Goal: Transaction & Acquisition: Purchase product/service

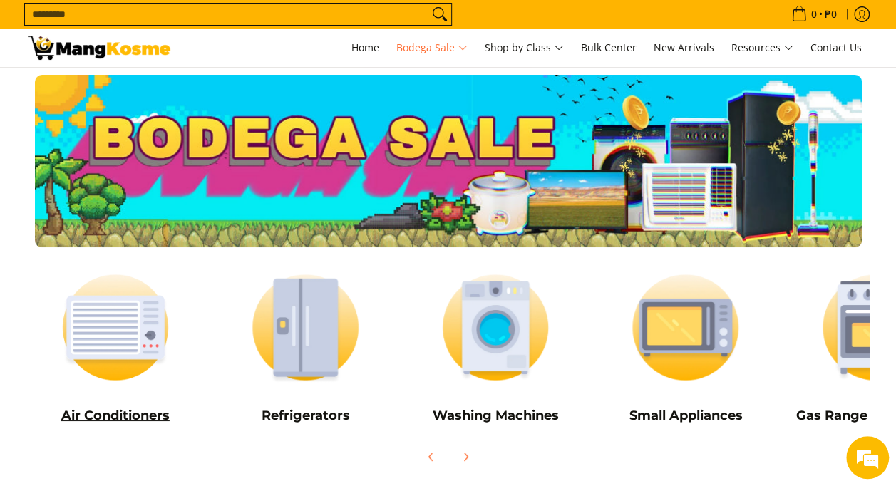
click at [128, 353] on img at bounding box center [116, 328] width 176 height 132
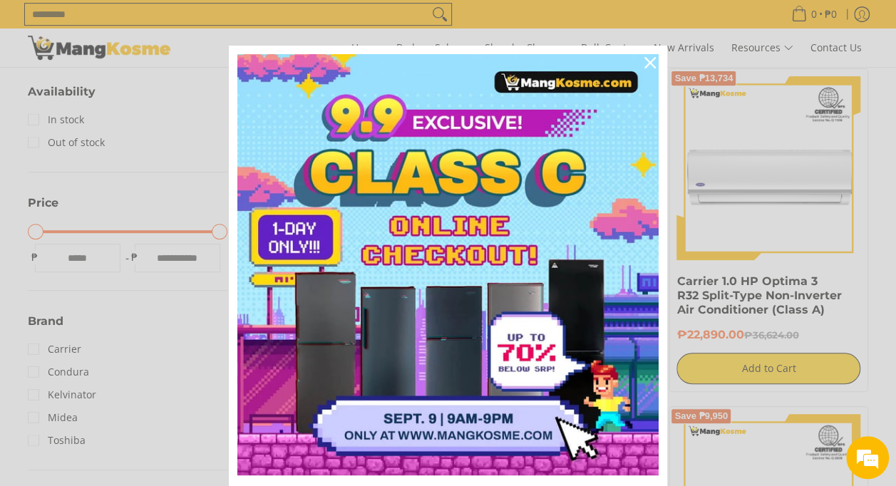
scroll to position [259, 0]
click at [644, 63] on icon "close icon" at bounding box center [649, 62] width 11 height 11
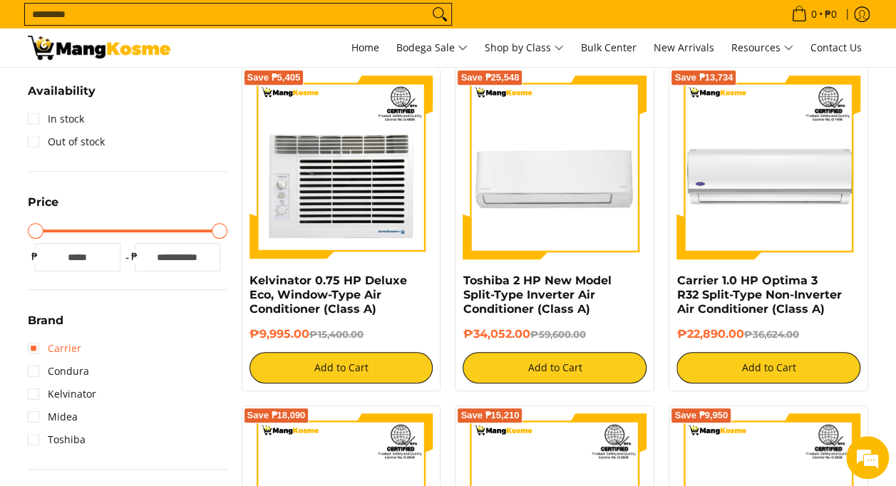
click at [60, 346] on link "Carrier" at bounding box center [54, 348] width 53 height 23
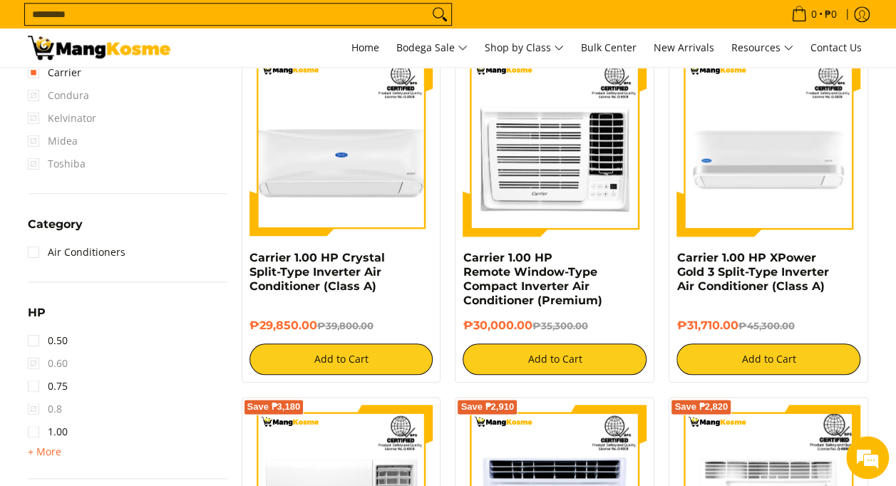
scroll to position [621, 0]
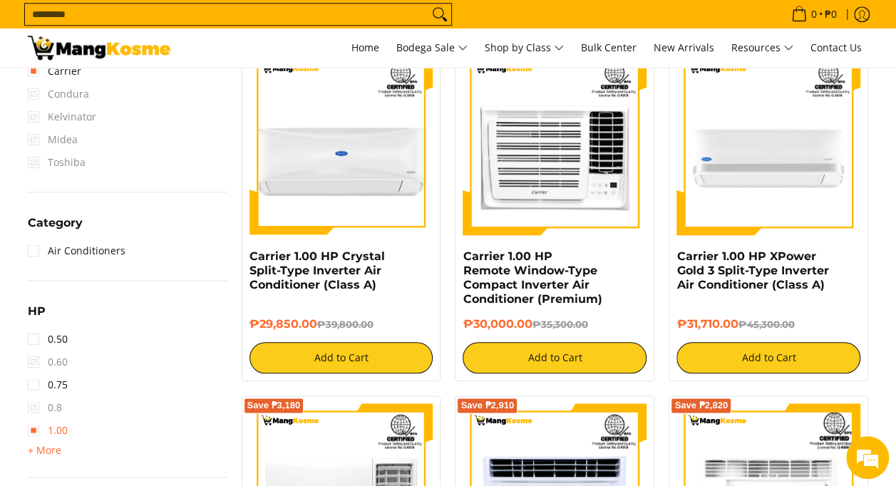
click at [33, 429] on link "1.00" at bounding box center [48, 430] width 40 height 23
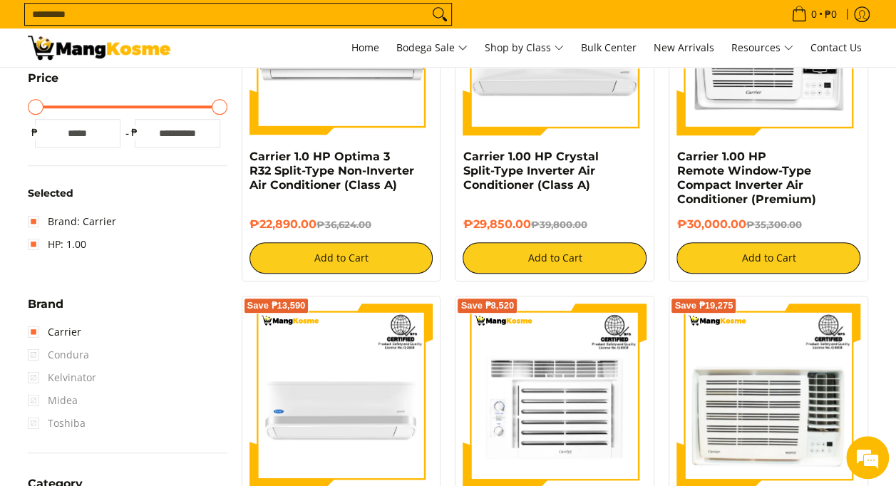
scroll to position [383, 0]
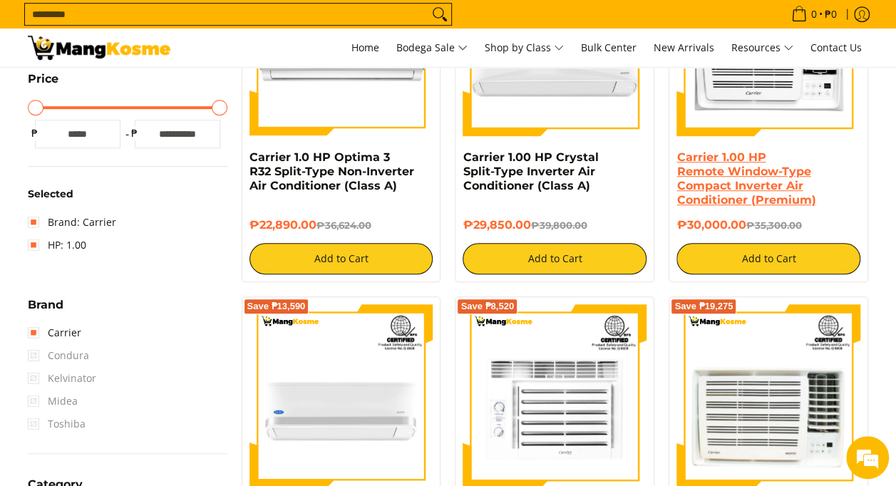
click at [713, 187] on link "Carrier 1.00 HP Remote Window-Type Compact Inverter Air Conditioner (Premium)" at bounding box center [745, 178] width 139 height 56
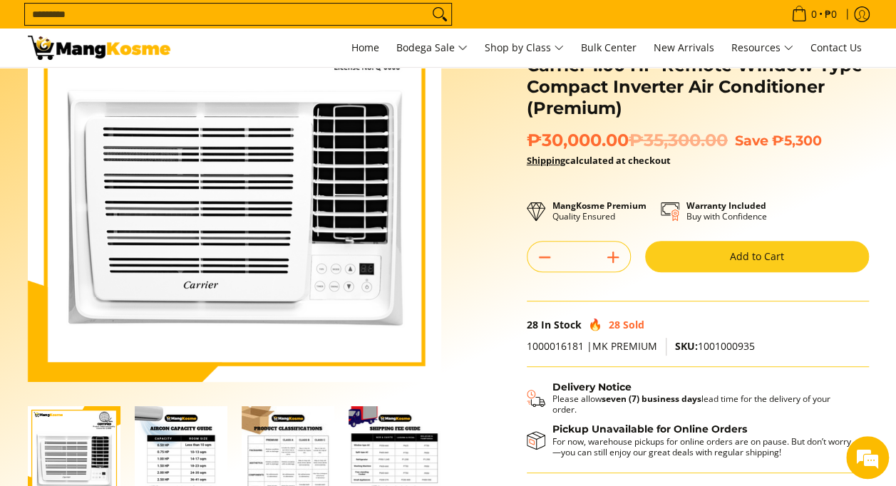
scroll to position [123, 0]
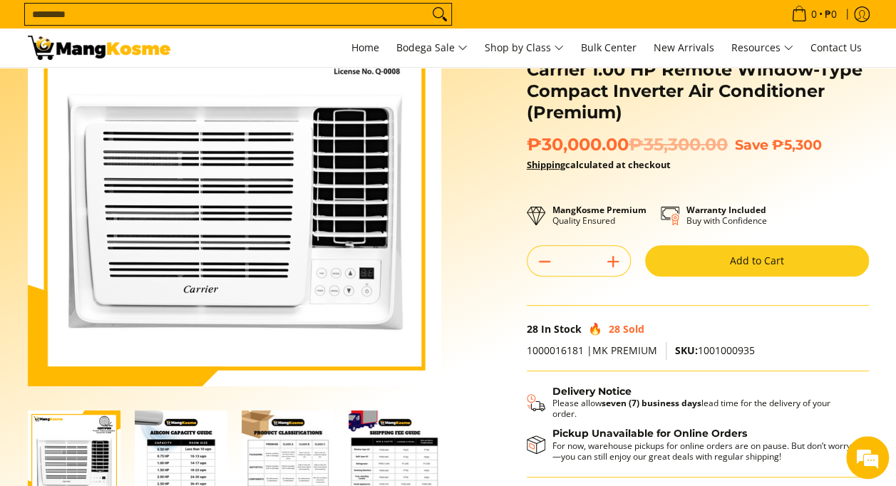
click at [747, 258] on button "Add to Cart" at bounding box center [757, 260] width 224 height 31
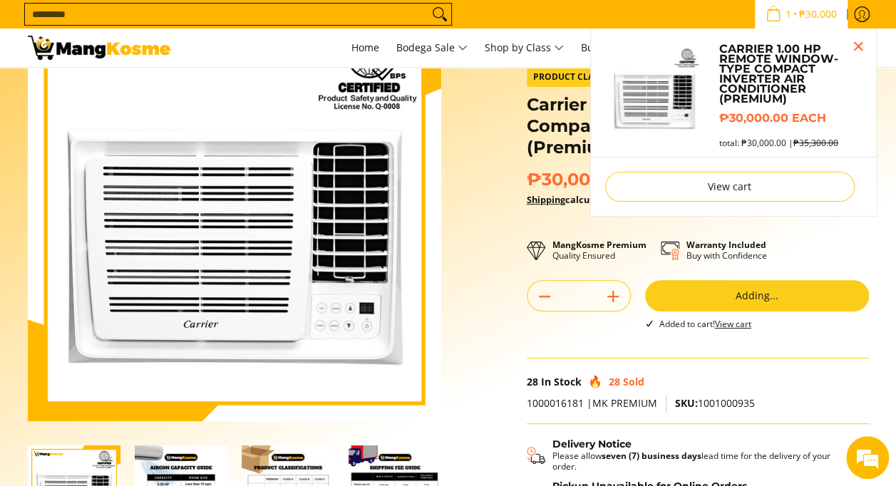
scroll to position [84, 0]
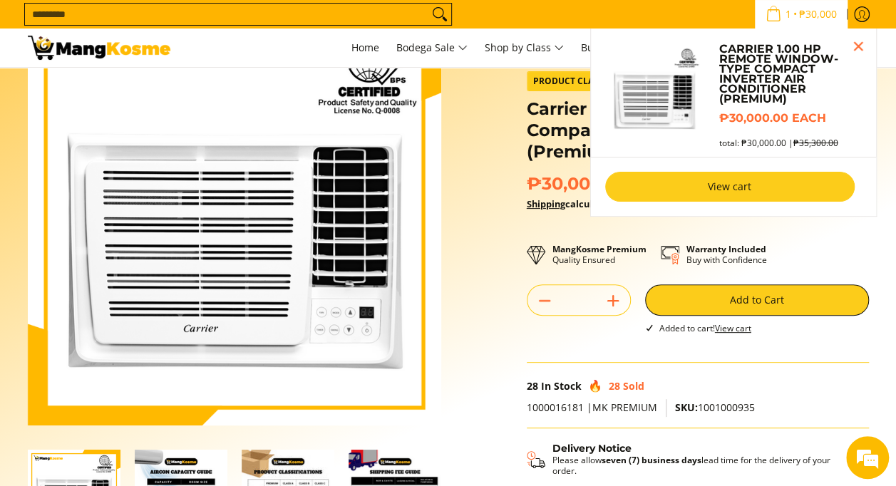
click at [715, 187] on link "View cart" at bounding box center [729, 187] width 249 height 30
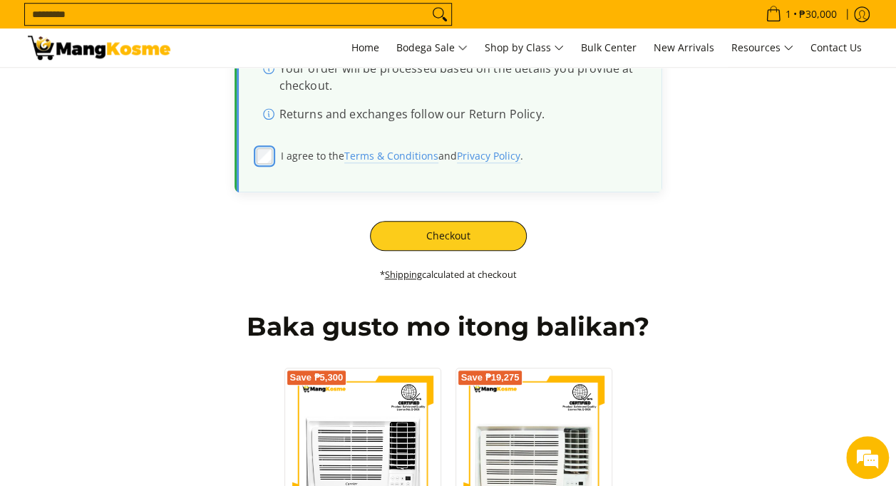
scroll to position [510, 0]
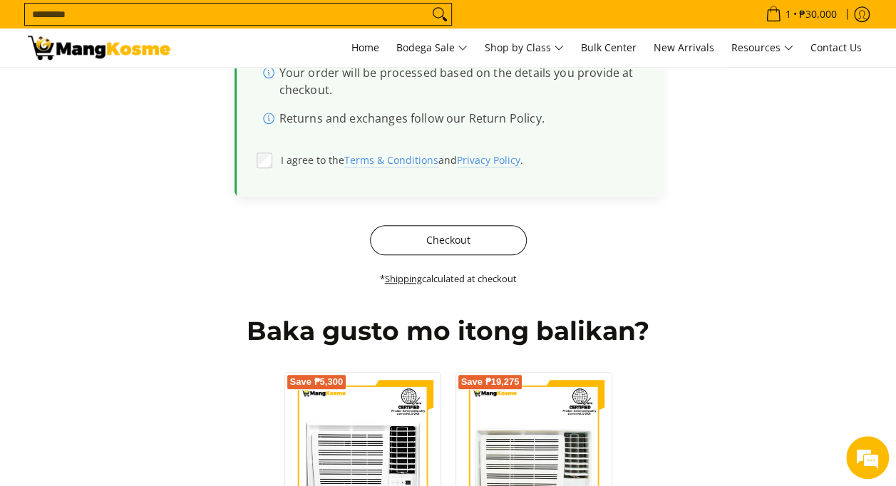
click at [430, 237] on button "Checkout" at bounding box center [448, 240] width 157 height 30
